Goal: Browse casually

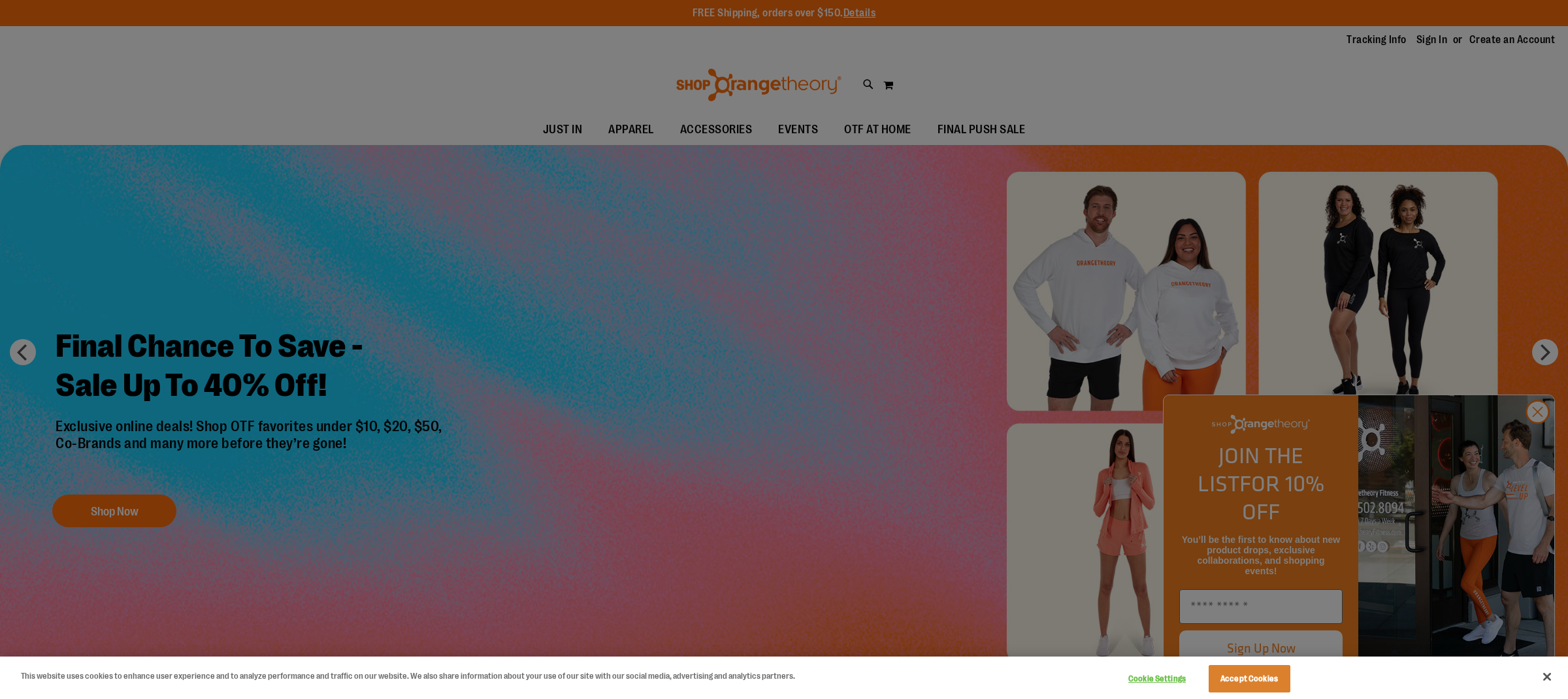
click at [1534, 446] on div at bounding box center [784, 349] width 1568 height 699
click at [1539, 443] on div at bounding box center [784, 349] width 1568 height 699
click at [1274, 683] on button "Accept Cookies" at bounding box center [1249, 678] width 82 height 28
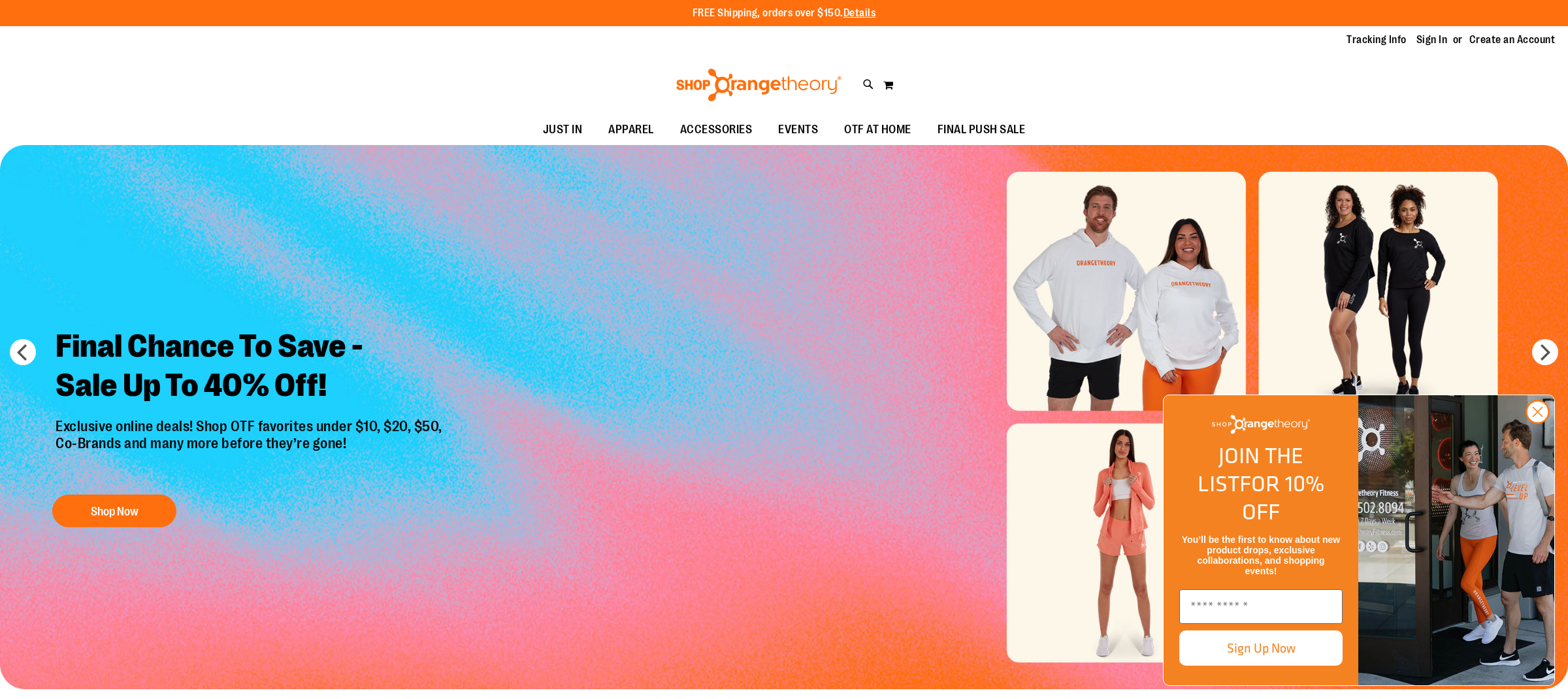
click at [721, 80] on img at bounding box center [759, 84] width 169 height 32
